Goal: Transaction & Acquisition: Purchase product/service

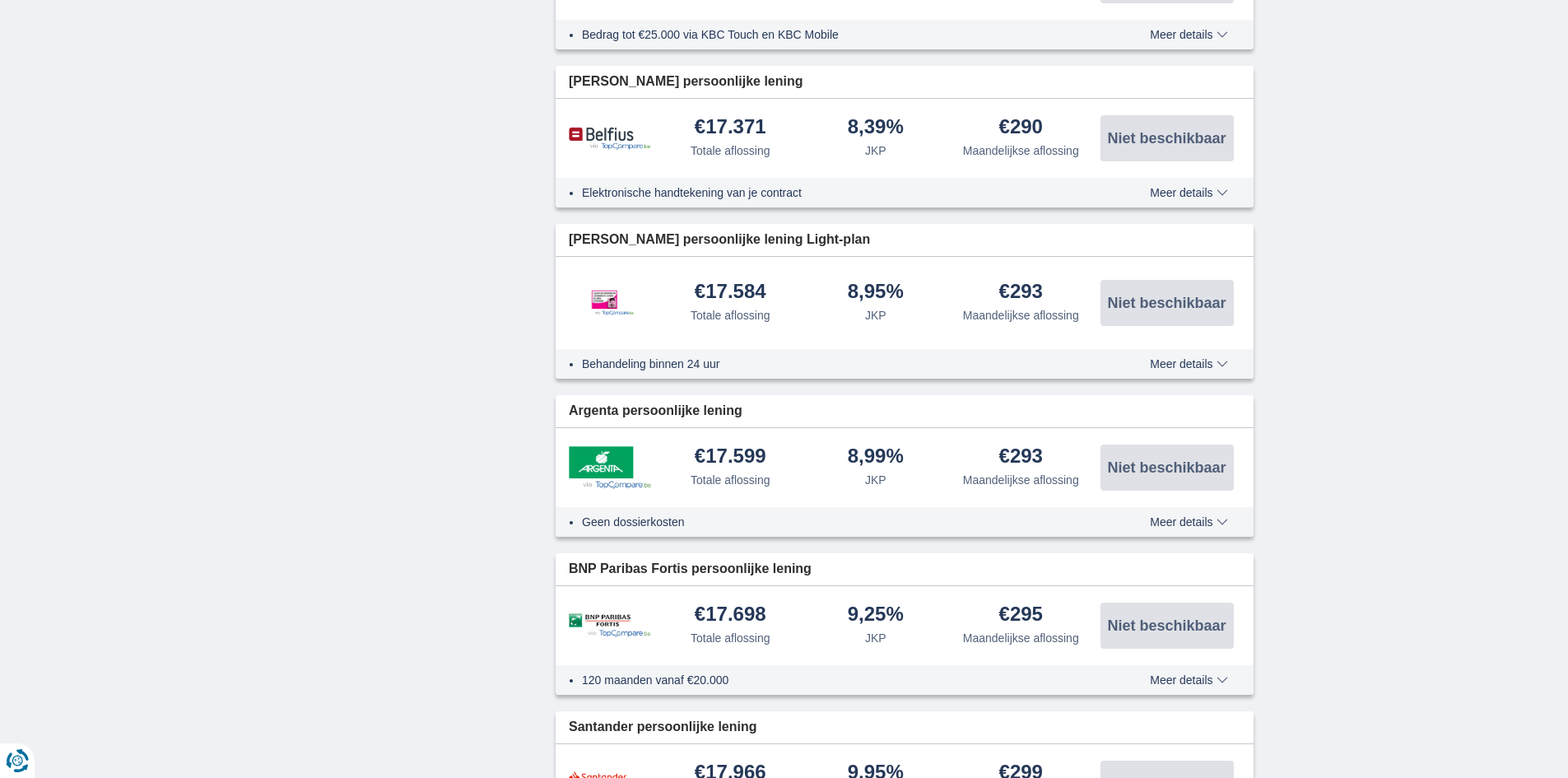
scroll to position [1730, 0]
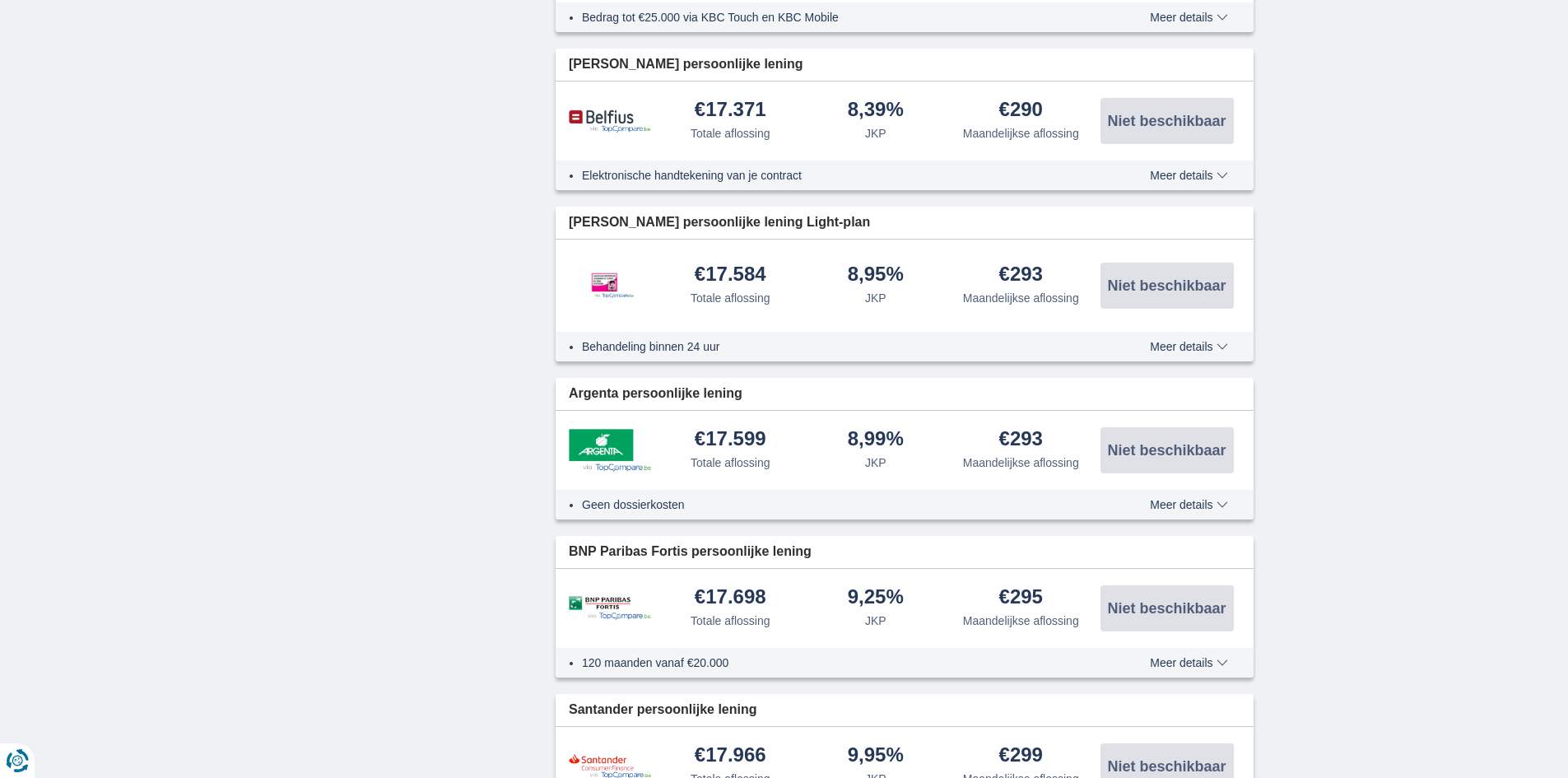
click at [1180, 500] on span "Meer details" at bounding box center [1189, 506] width 78 height 12
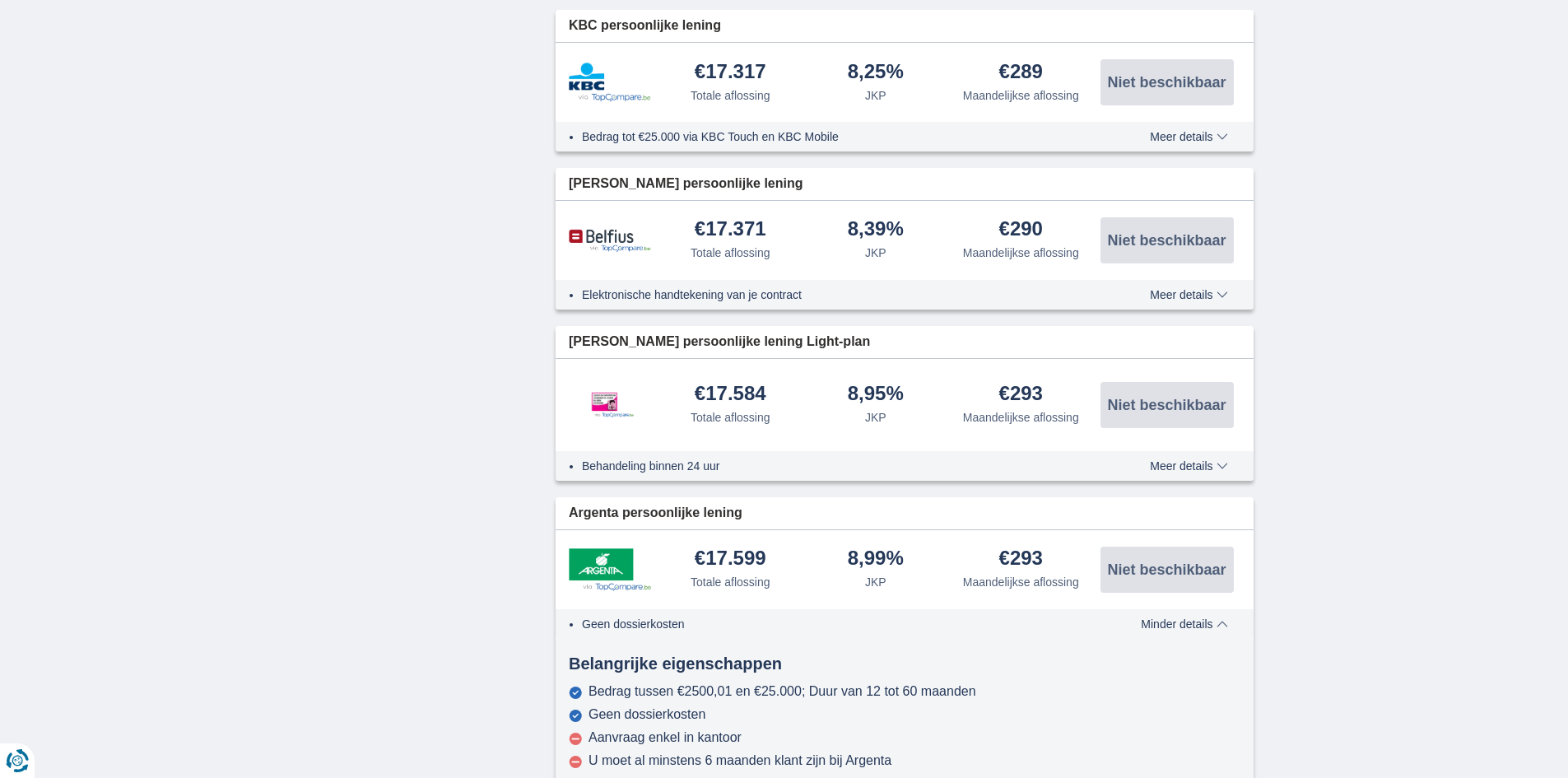
scroll to position [1565, 0]
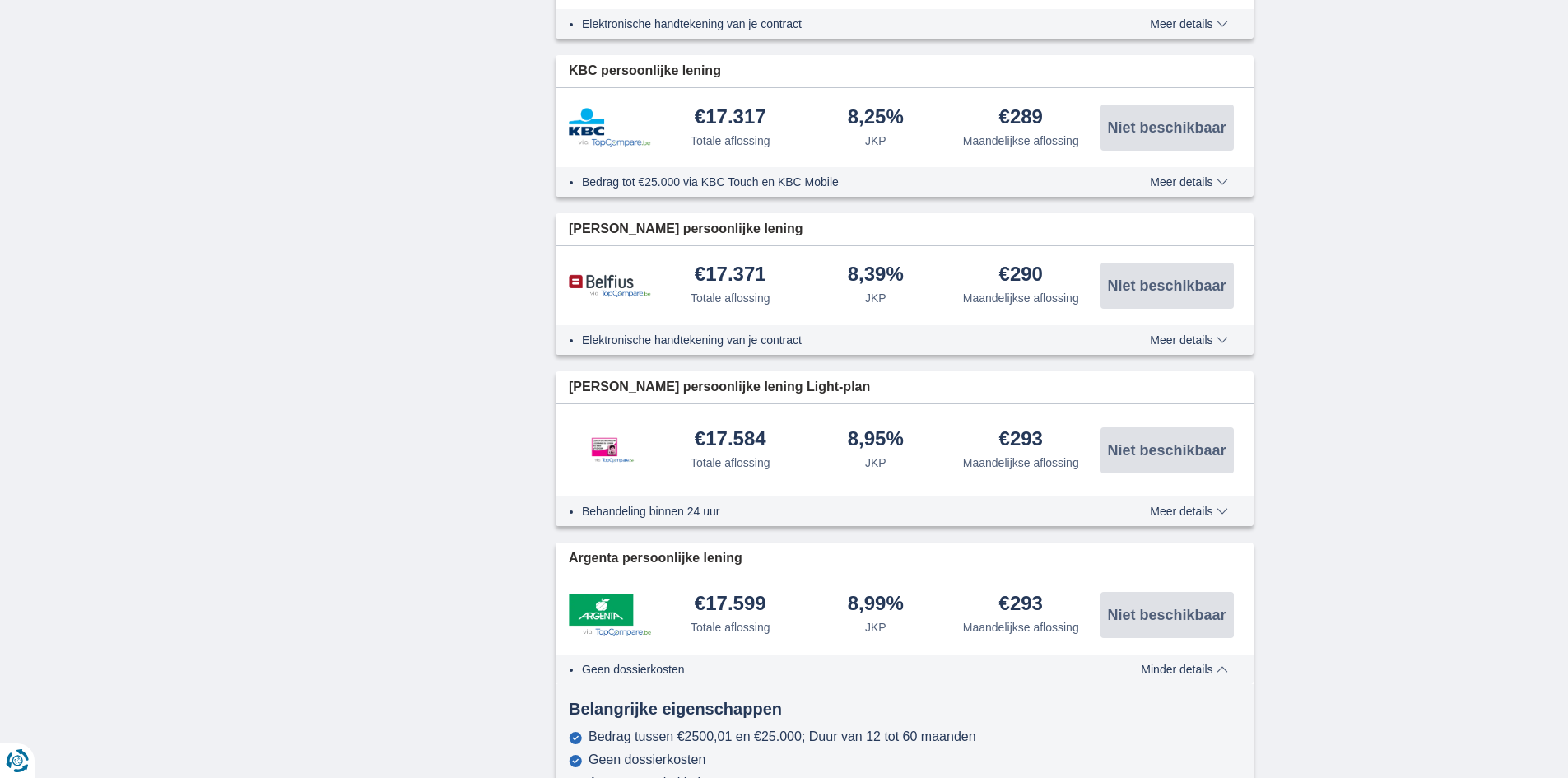
click at [1195, 334] on span "Meer details" at bounding box center [1189, 340] width 78 height 12
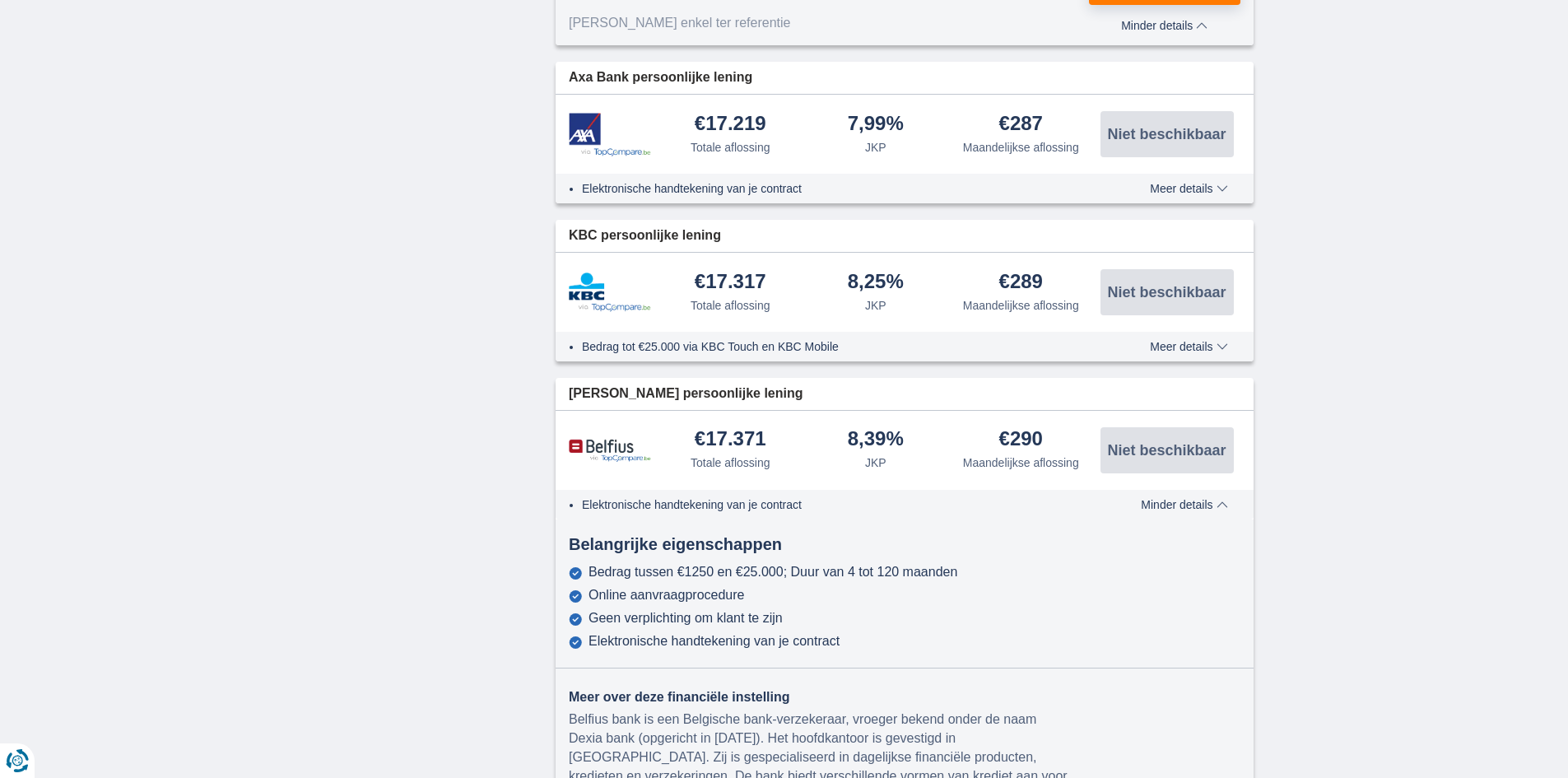
scroll to position [1318, 0]
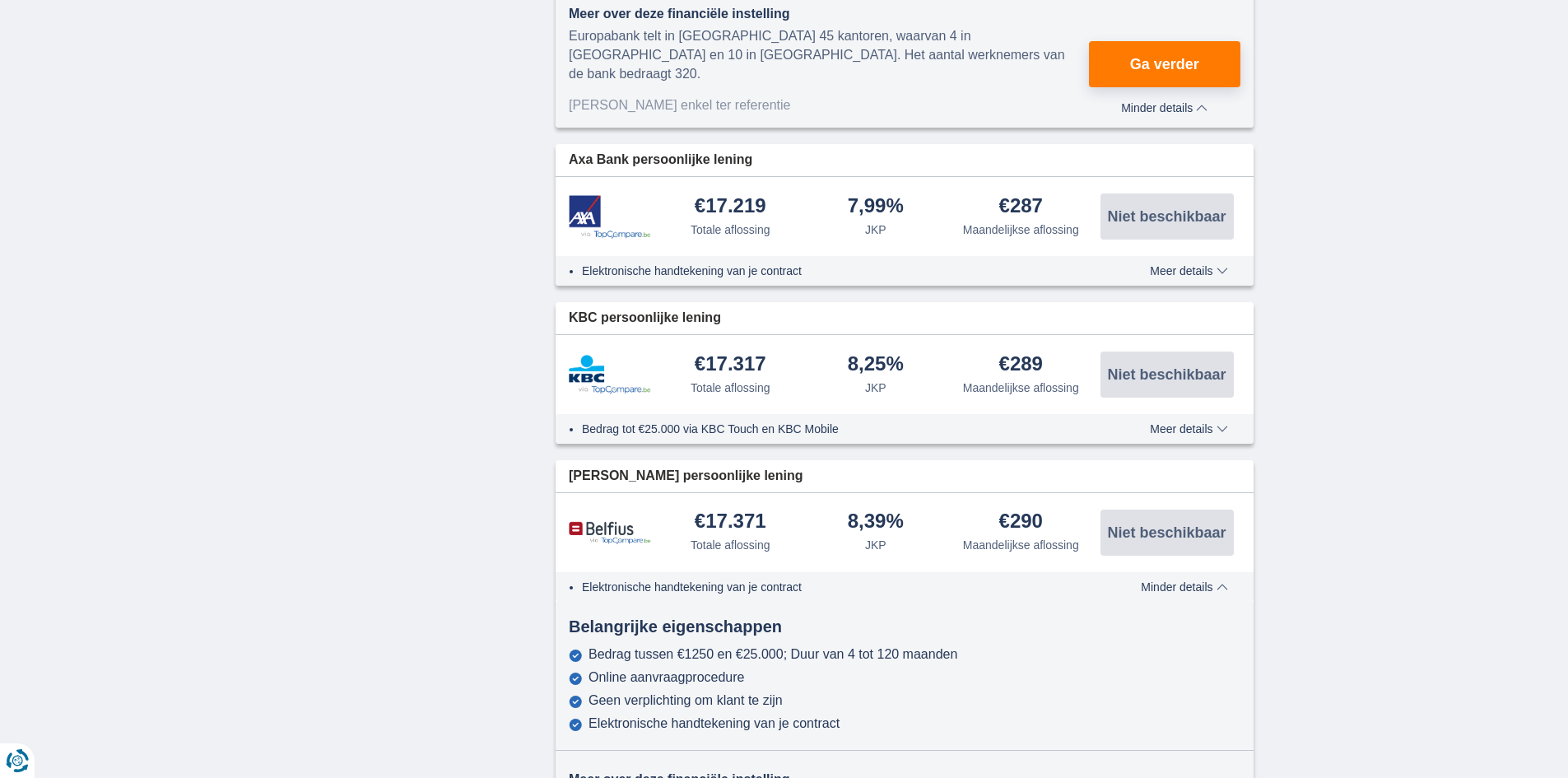
click at [1170, 424] on span "Meer details" at bounding box center [1189, 430] width 78 height 12
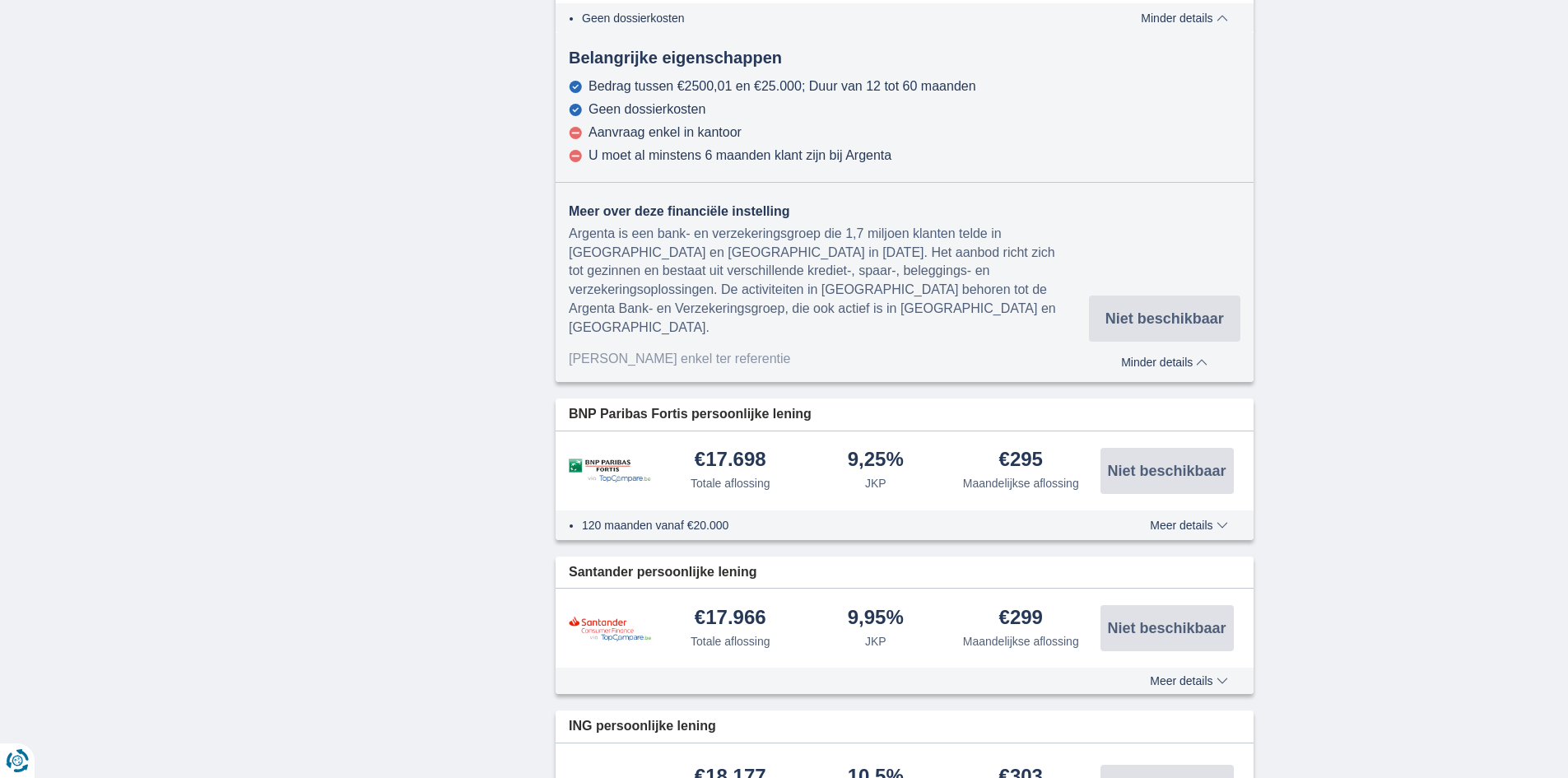
scroll to position [3213, 0]
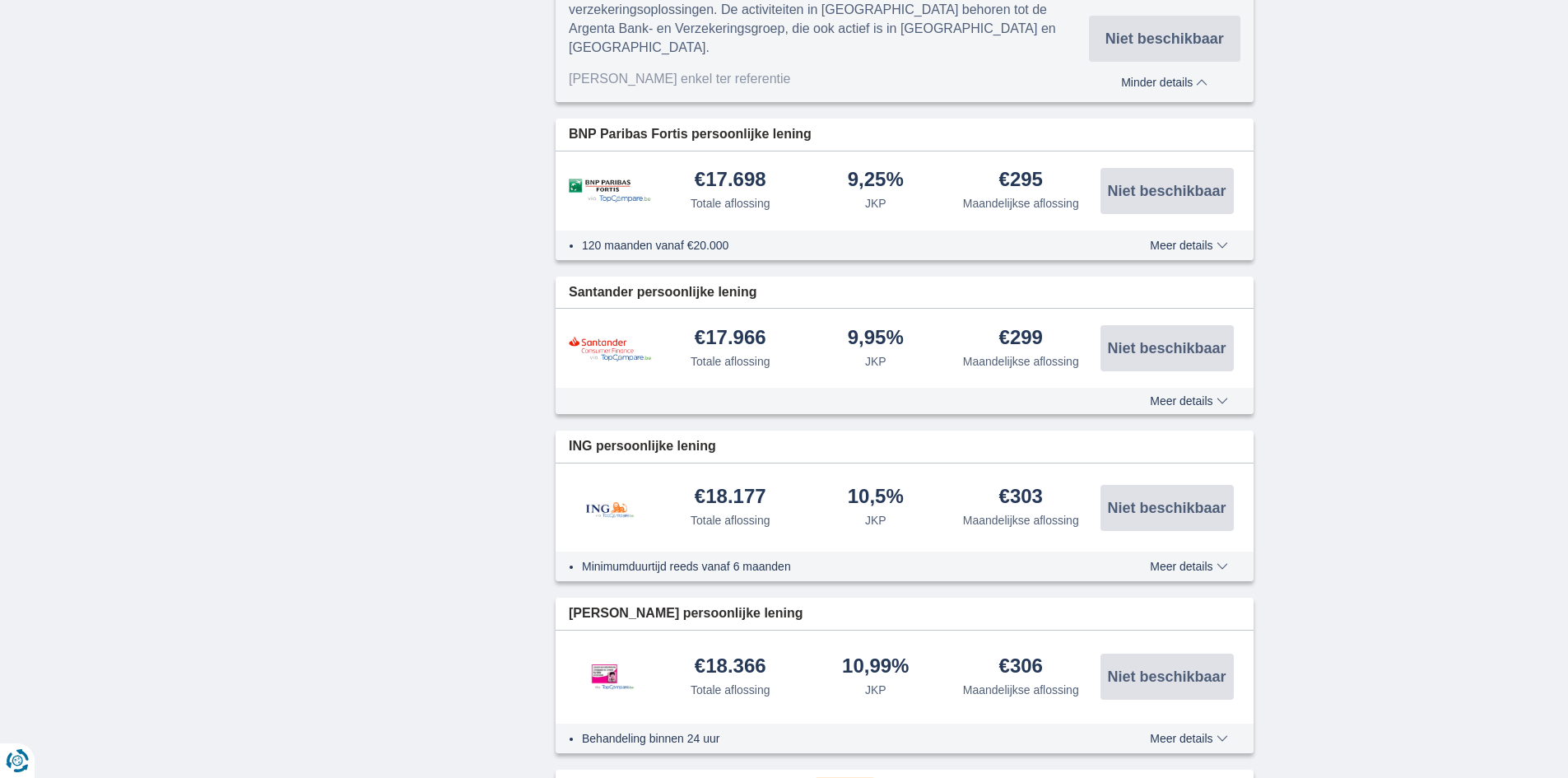
click at [1187, 561] on span "Meer details" at bounding box center [1189, 567] width 78 height 12
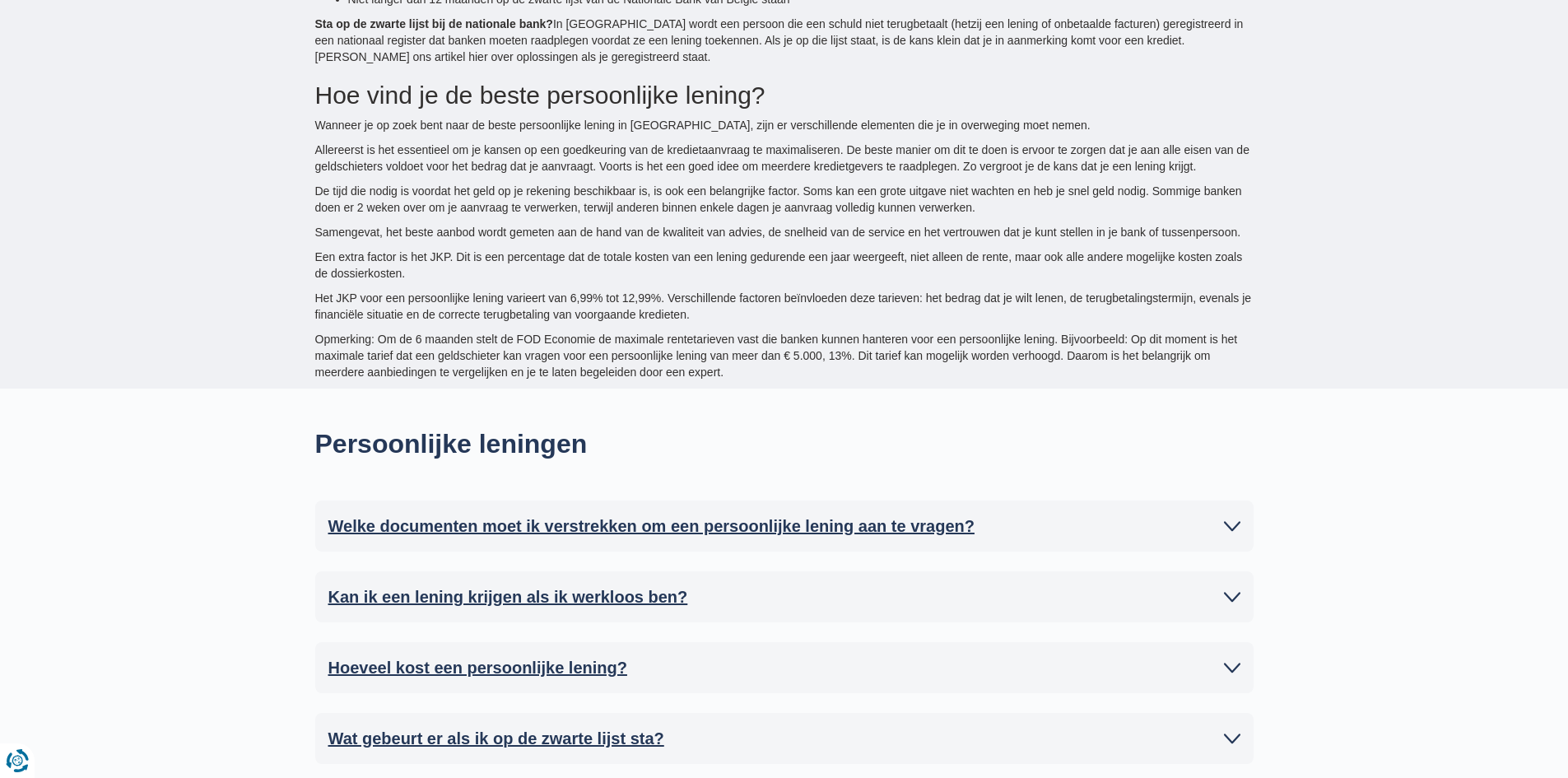
scroll to position [5849, 0]
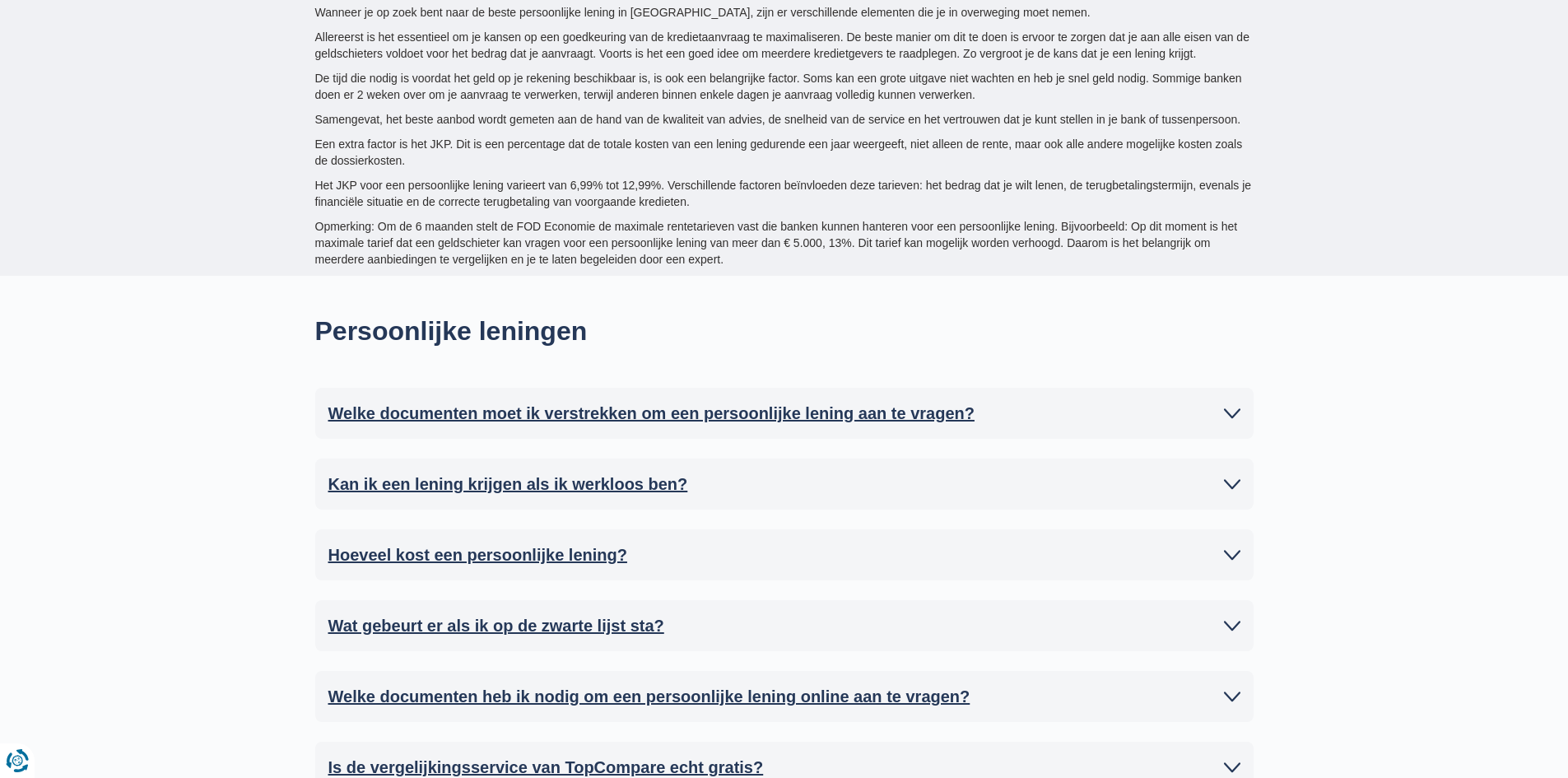
click at [1232, 476] on icon at bounding box center [1232, 484] width 17 height 17
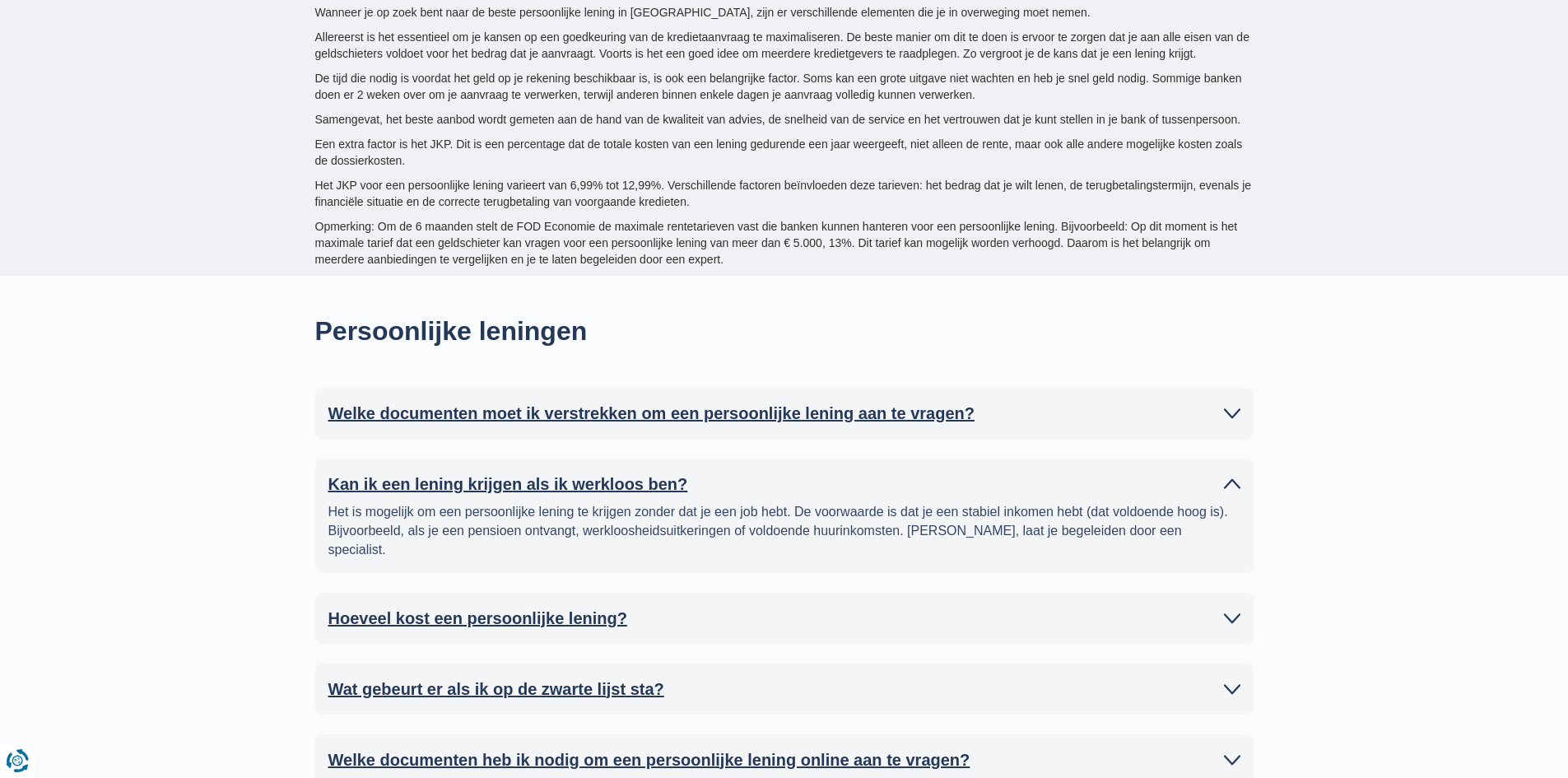
click at [1246, 388] on div "Welke documenten moet ik verstrekken om een persoonlijke lening aan te vragen? …" at bounding box center [784, 413] width 939 height 51
click at [1227, 405] on icon at bounding box center [1232, 413] width 17 height 17
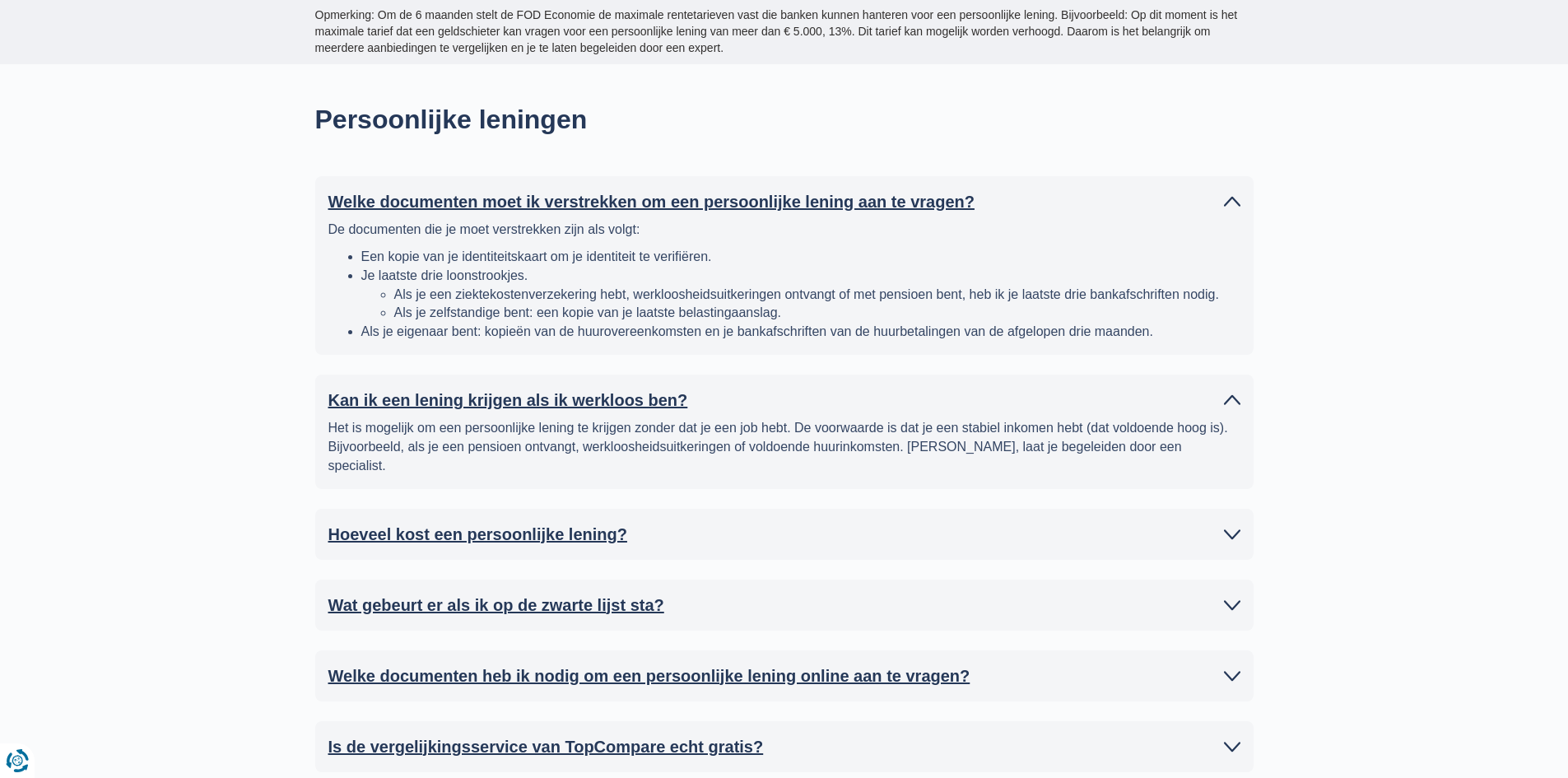
scroll to position [6096, 0]
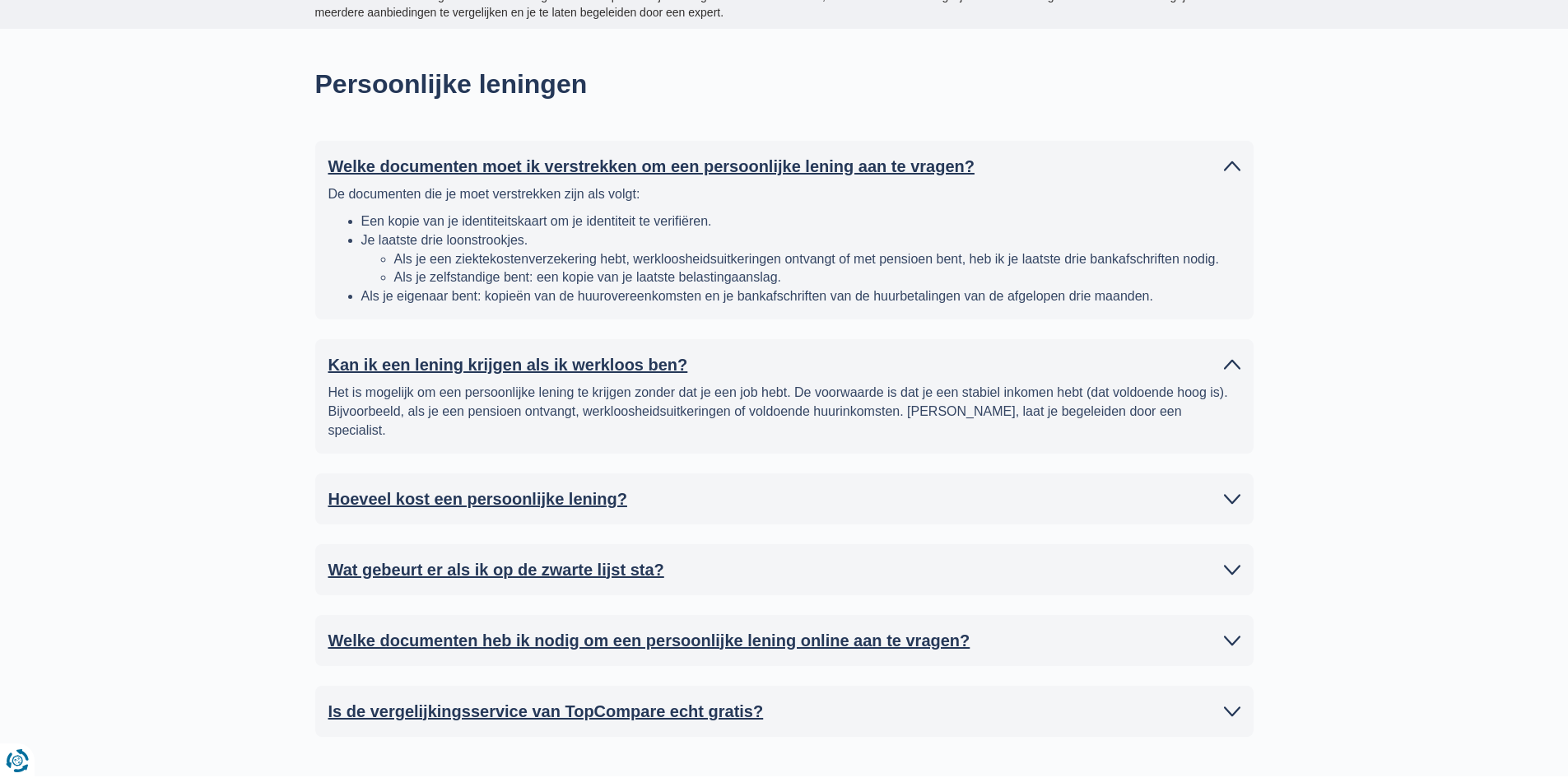
click at [1227, 562] on icon at bounding box center [1232, 570] width 17 height 17
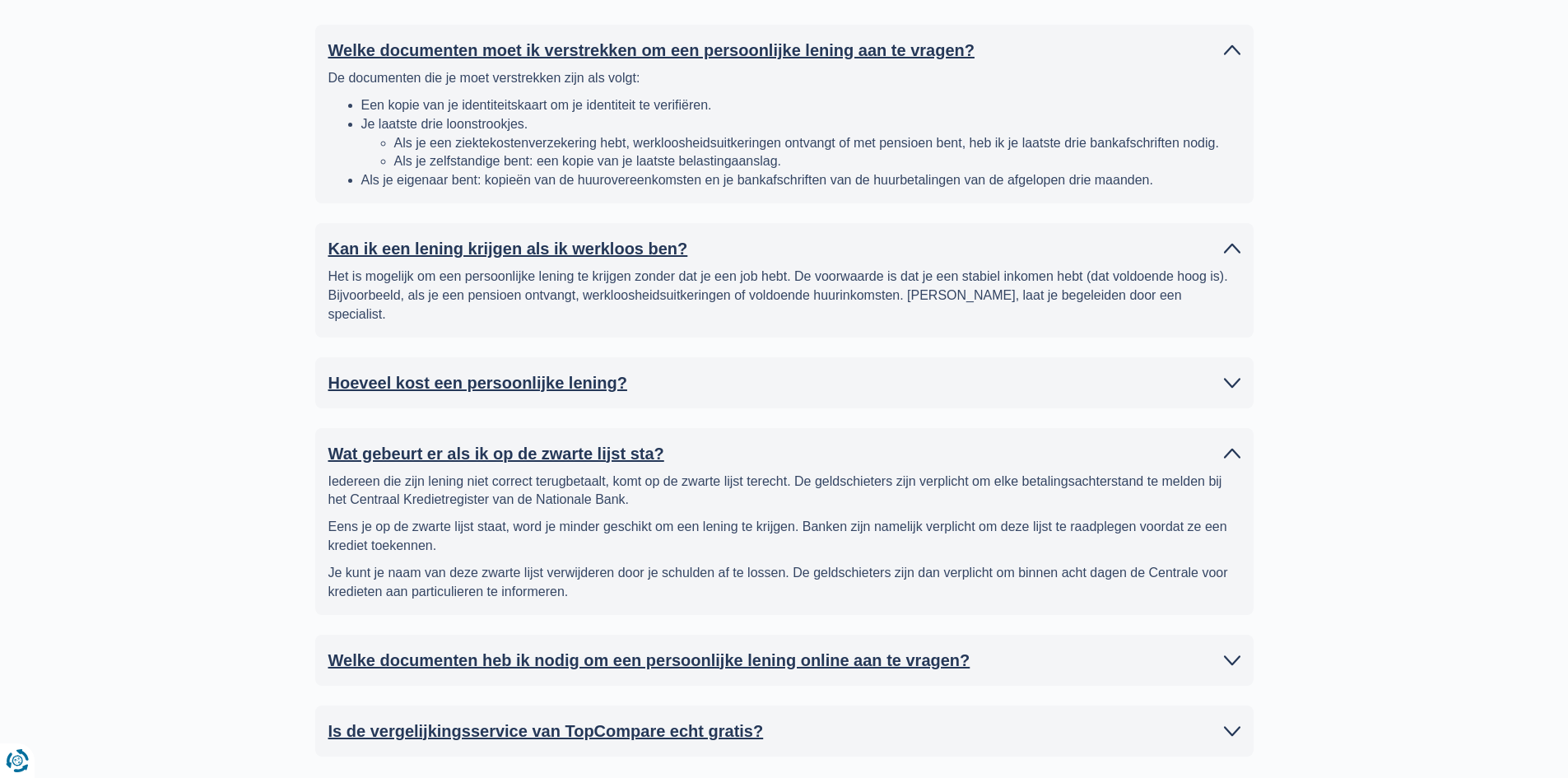
scroll to position [6261, 0]
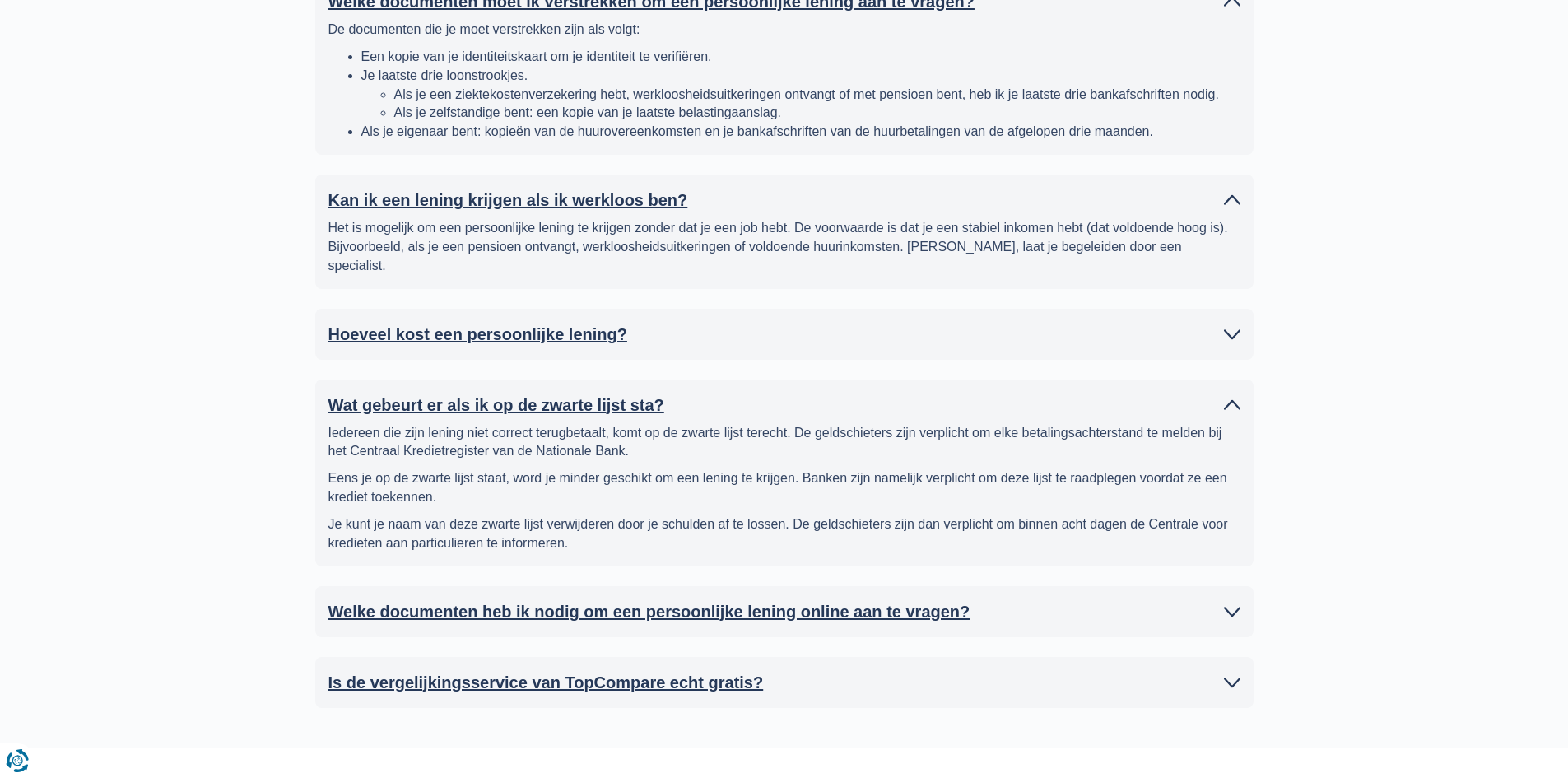
click at [1221, 599] on link "Welke documenten heb ik nodig om een persoonlijke lening online aan te vragen?" at bounding box center [784, 611] width 912 height 25
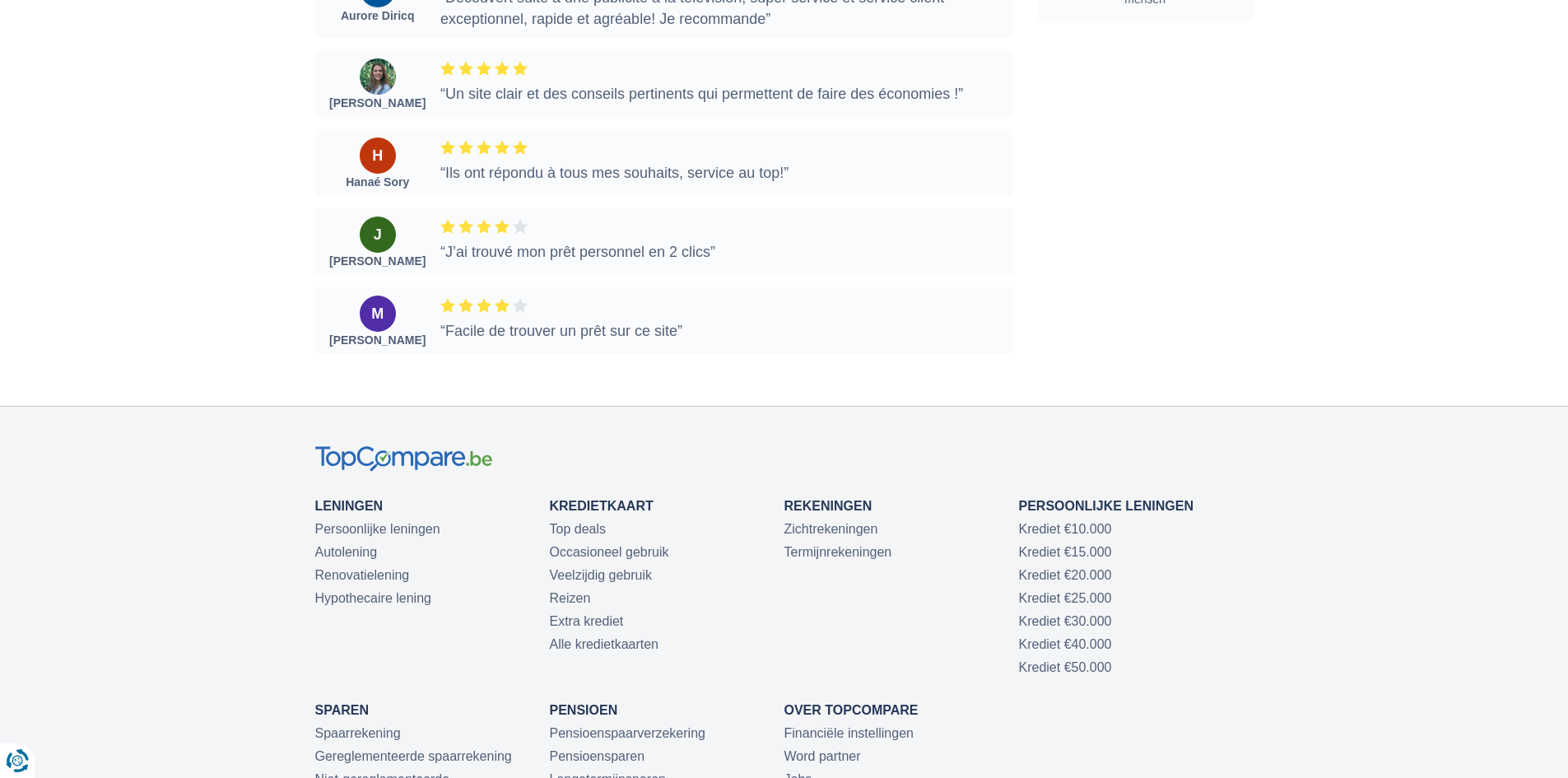
scroll to position [8321, 0]
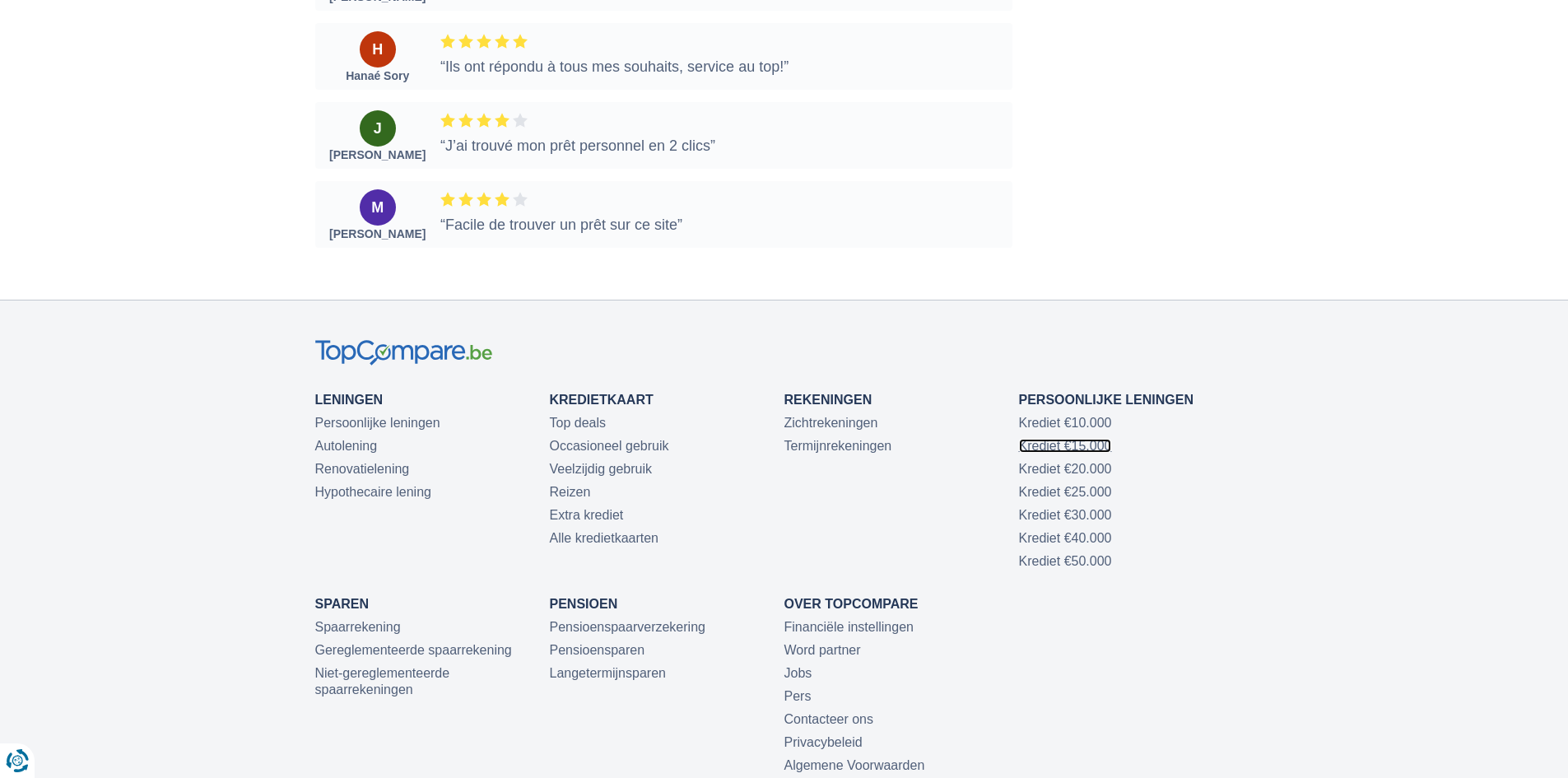
click at [1069, 439] on link "Krediet €15.000" at bounding box center [1065, 446] width 93 height 14
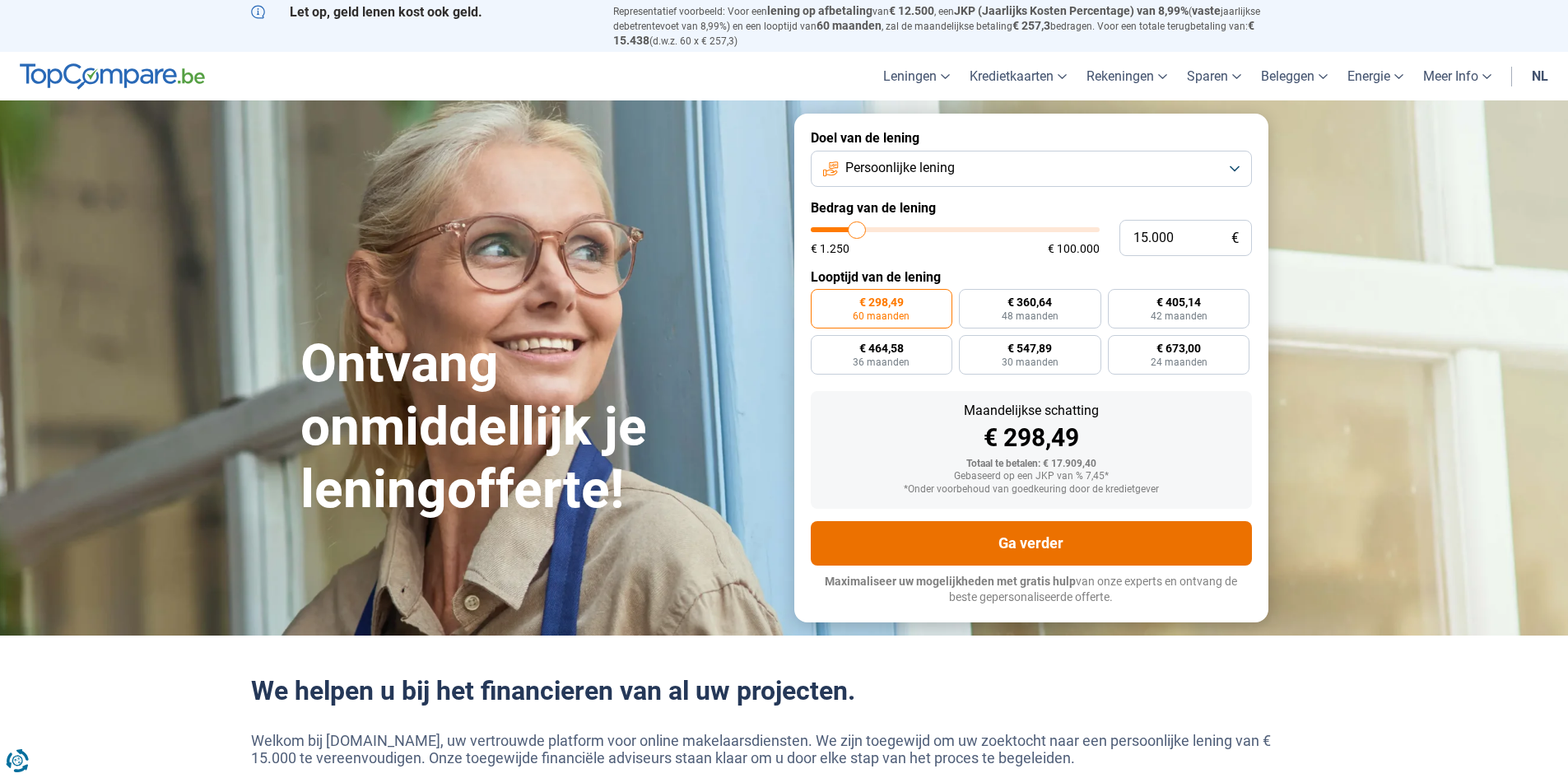
click at [1057, 545] on button "Ga verder" at bounding box center [1032, 544] width 442 height 45
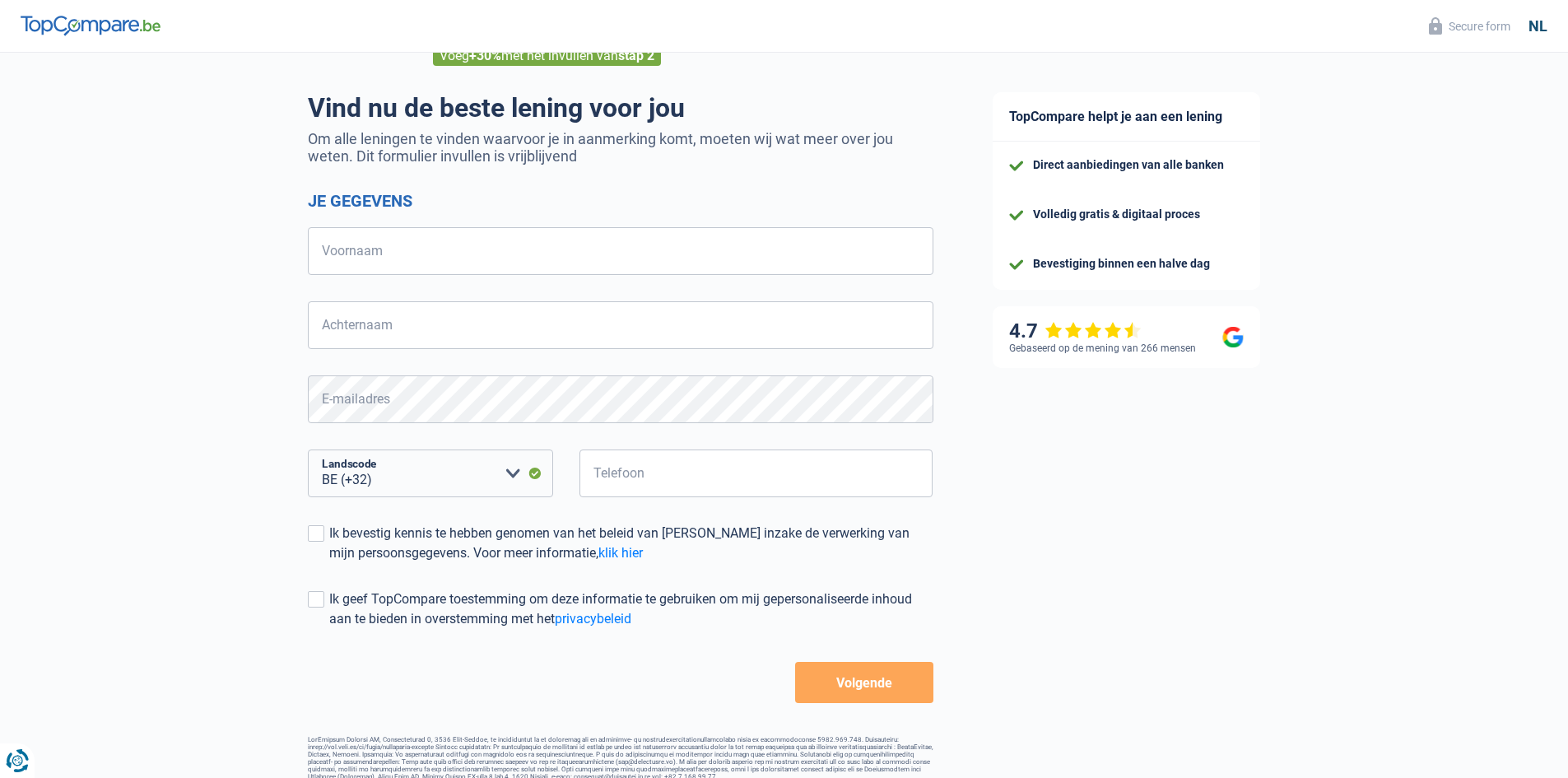
scroll to position [116, 0]
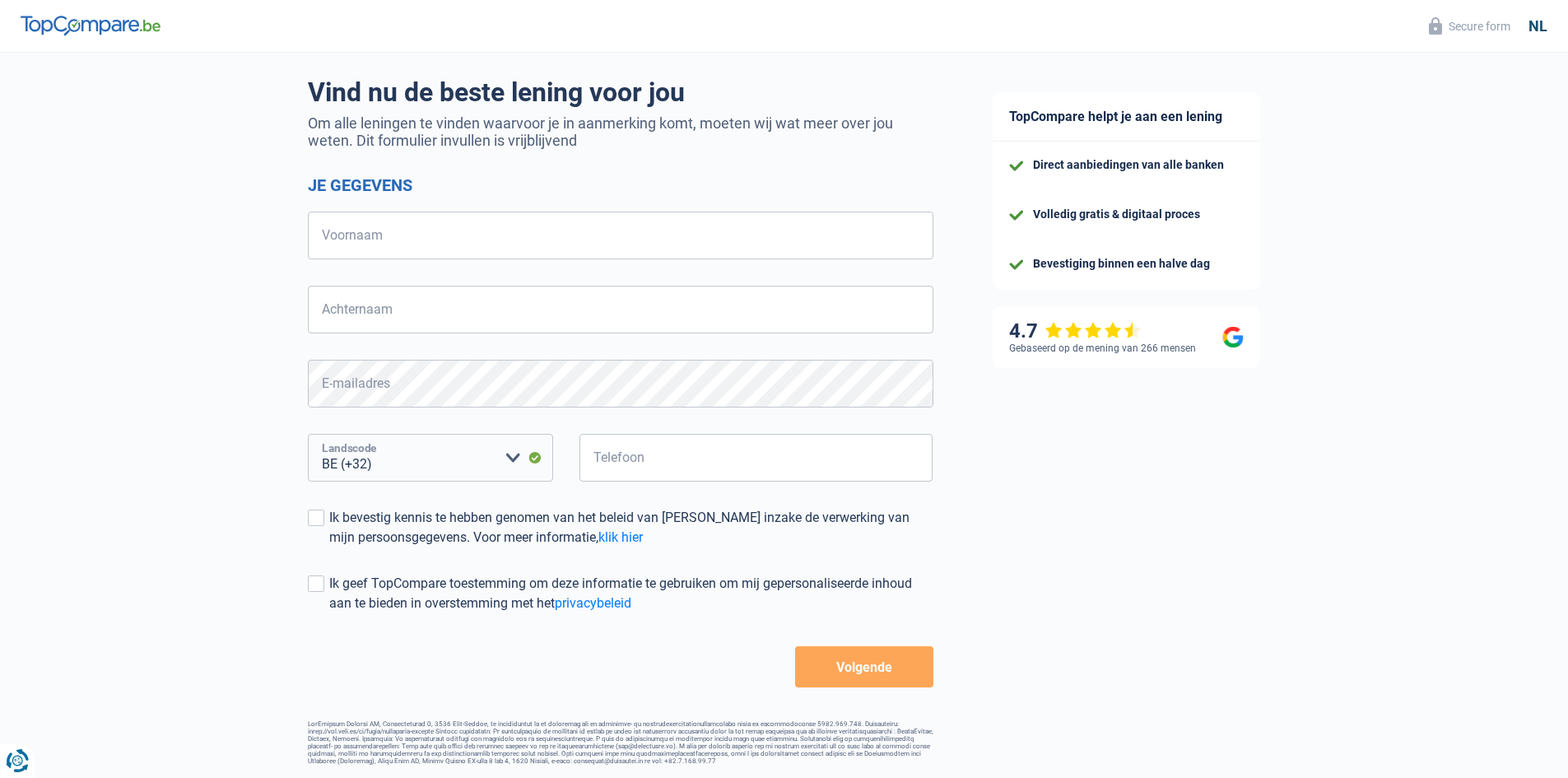
click at [509, 448] on select "BE (+32) LU (+352) Maak een keuze a.u.b" at bounding box center [431, 458] width 245 height 48
select select "352"
click at [308, 434] on select "BE (+32) LU (+352) Maak een keuze a.u.b" at bounding box center [431, 458] width 245 height 48
